Goal: Transaction & Acquisition: Purchase product/service

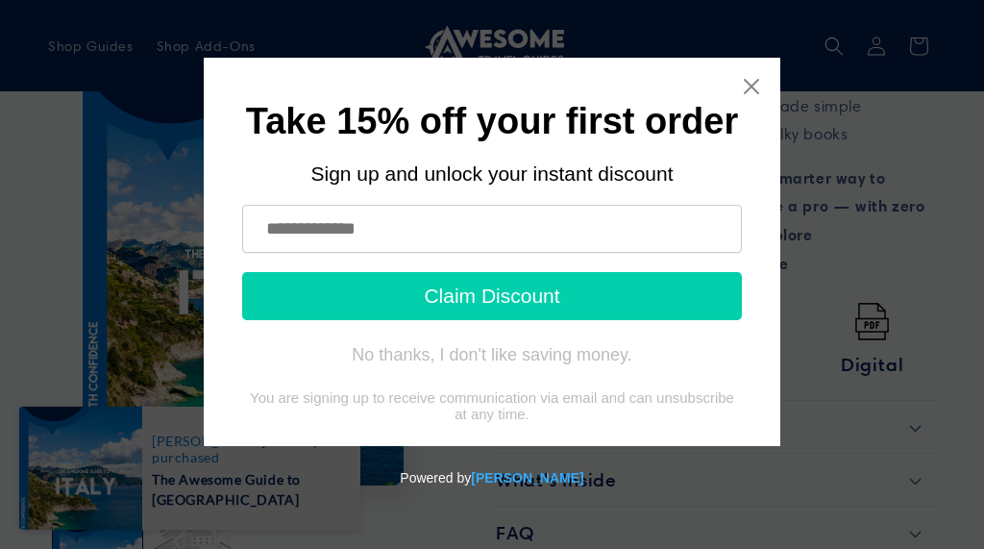
scroll to position [1017, 0]
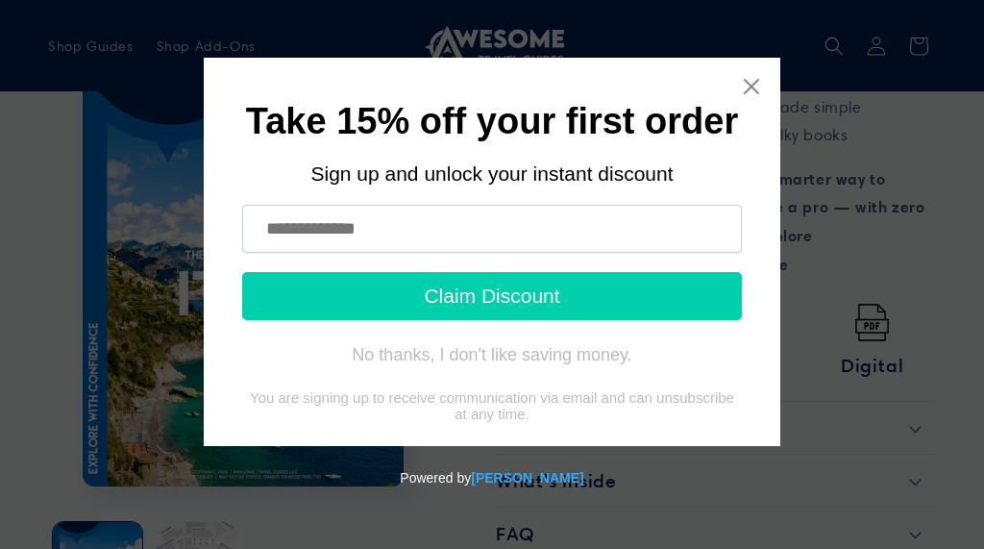
click at [294, 234] on input "text" at bounding box center [492, 229] width 500 height 48
type input "**********"
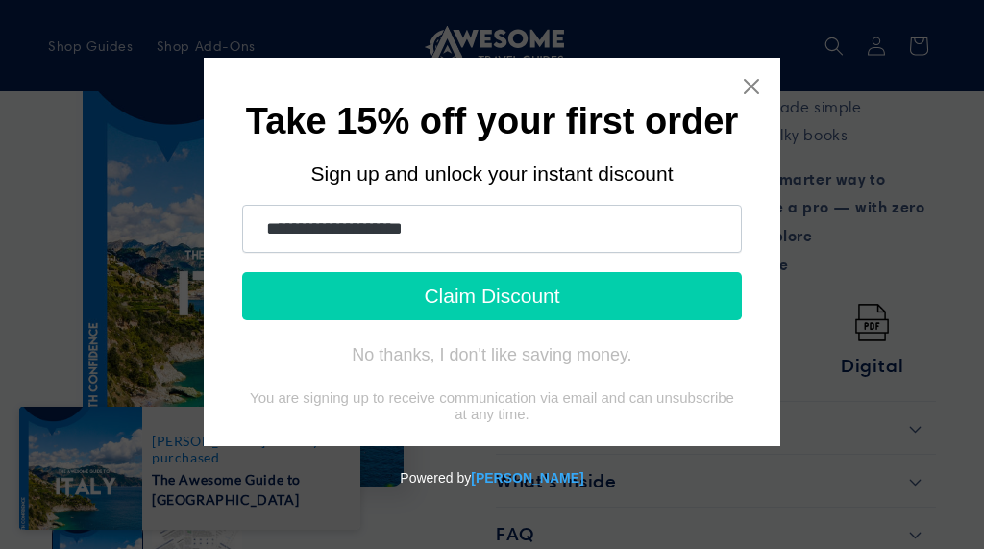
click at [628, 302] on button "Claim Discount" at bounding box center [492, 296] width 500 height 48
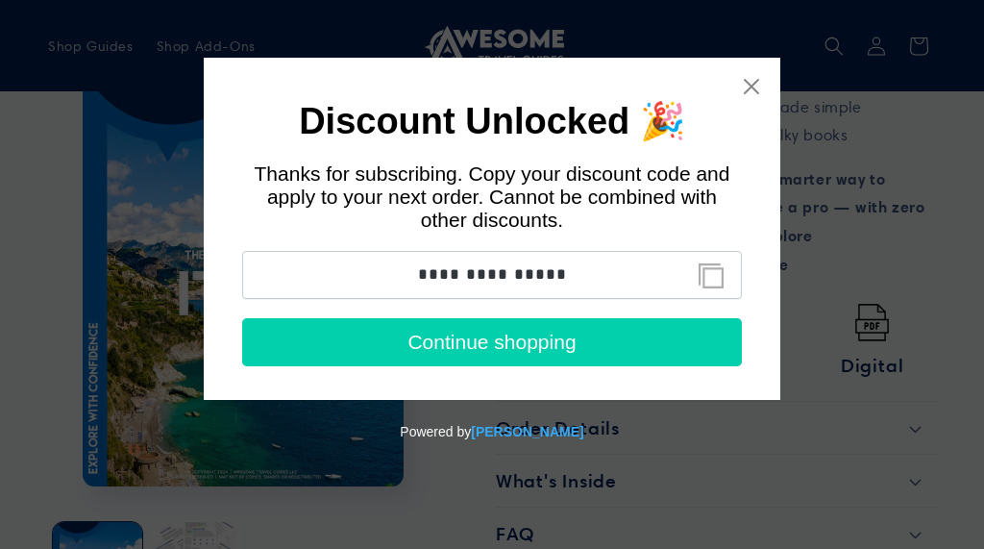
click at [627, 360] on button "Continue shopping" at bounding box center [492, 342] width 500 height 48
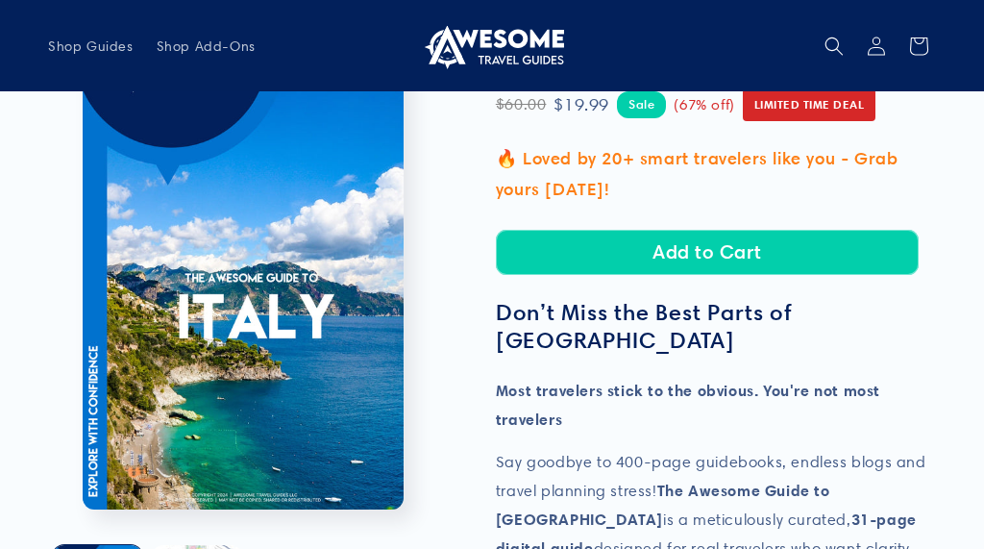
scroll to position [338, 0]
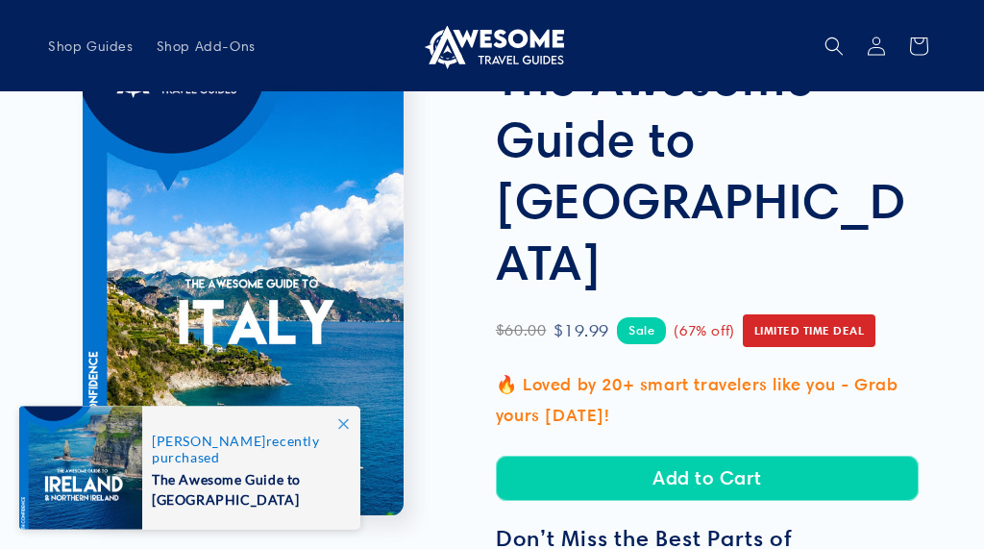
click at [725, 456] on button "Add to Cart" at bounding box center [707, 478] width 423 height 45
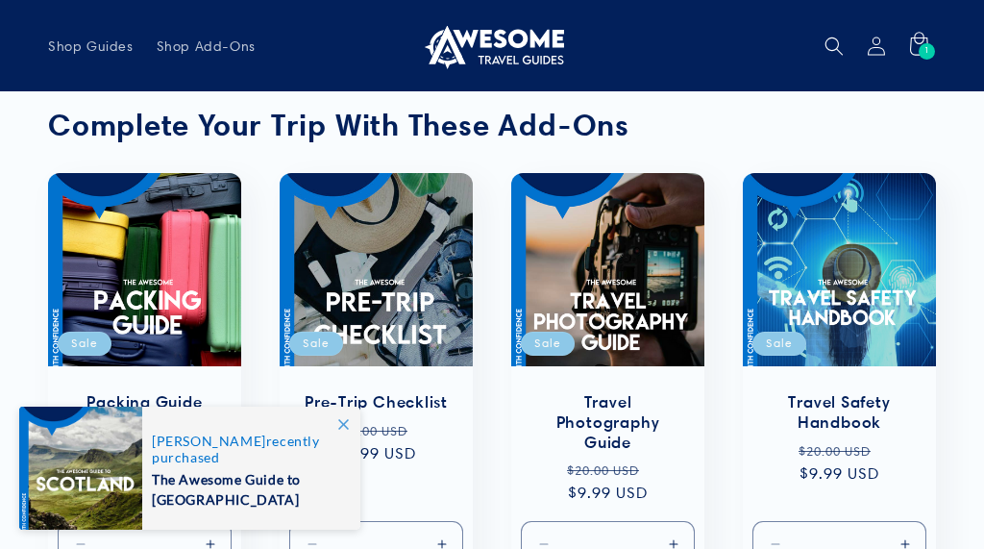
click at [119, 40] on span "Shop Guides" at bounding box center [91, 45] width 86 height 17
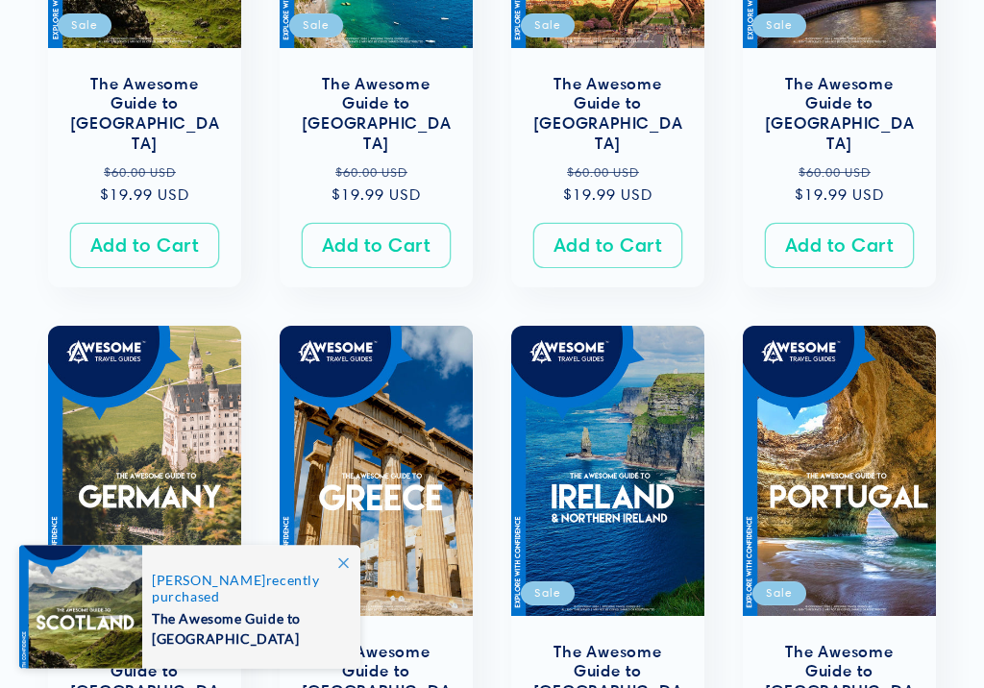
scroll to position [676, 0]
click at [666, 548] on link "The Awesome Guide to [GEOGRAPHIC_DATA]" at bounding box center [607, 682] width 155 height 80
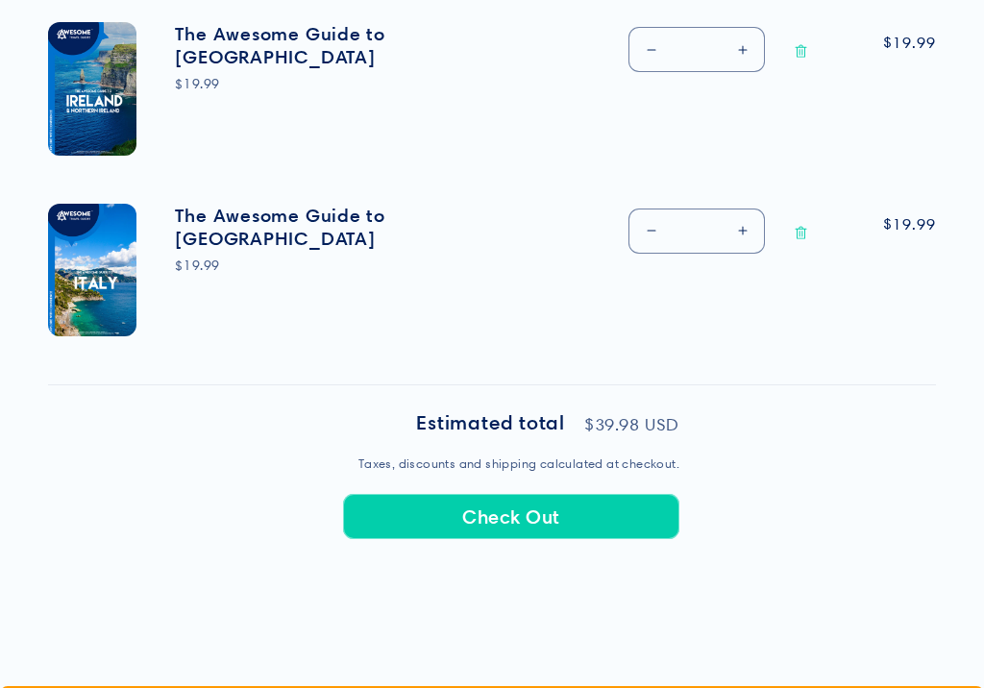
scroll to position [776, 0]
click at [639, 507] on button "Check Out" at bounding box center [511, 516] width 336 height 45
